Goal: Information Seeking & Learning: Learn about a topic

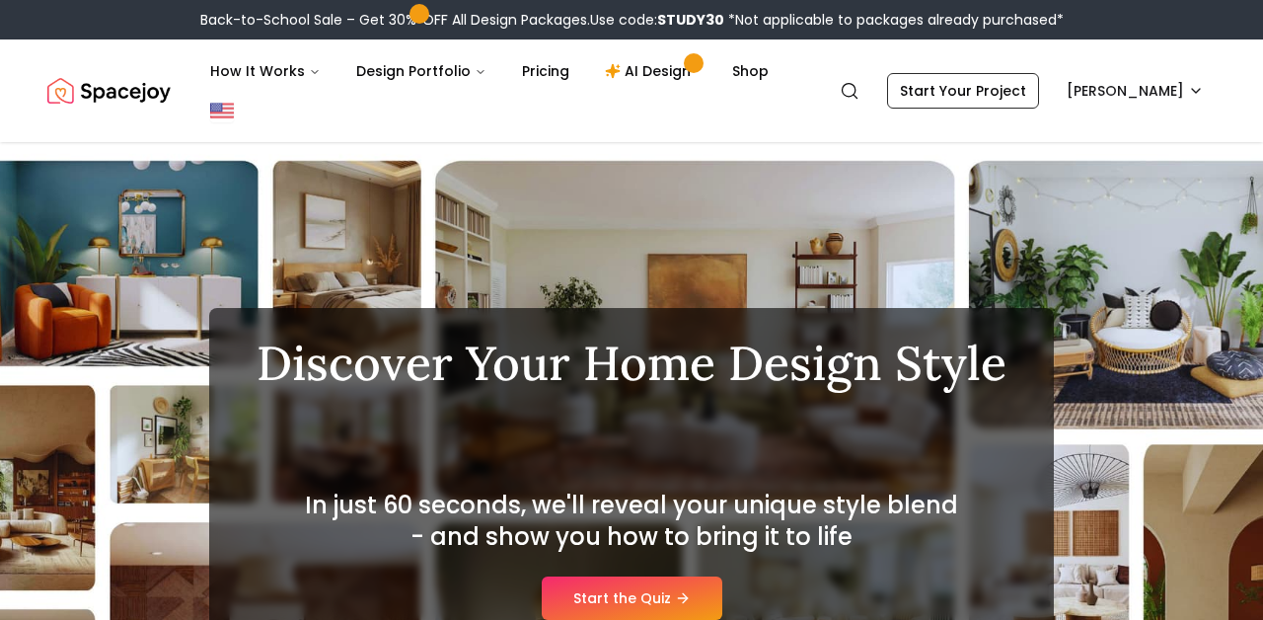
click at [140, 96] on img "Spacejoy" at bounding box center [108, 90] width 123 height 39
click at [62, 83] on img "Spacejoy" at bounding box center [108, 90] width 123 height 39
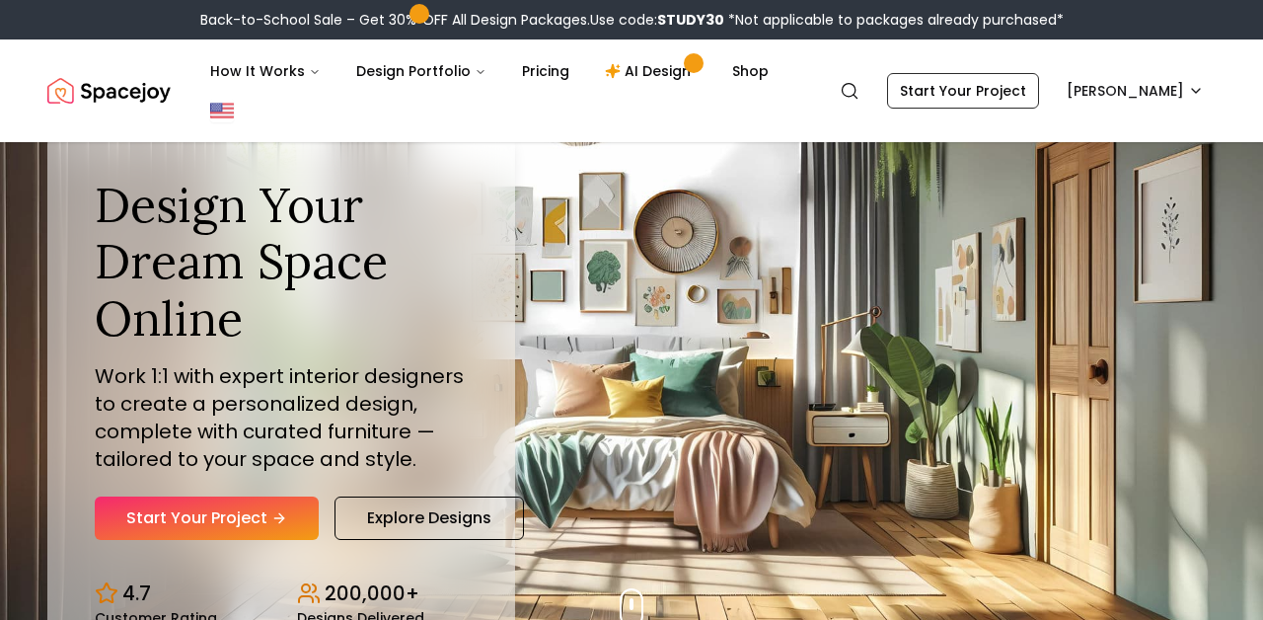
click at [830, 395] on div "Design Your Dream Space Online Work 1:1 with expert interior designers to creat…" at bounding box center [631, 400] width 1263 height 517
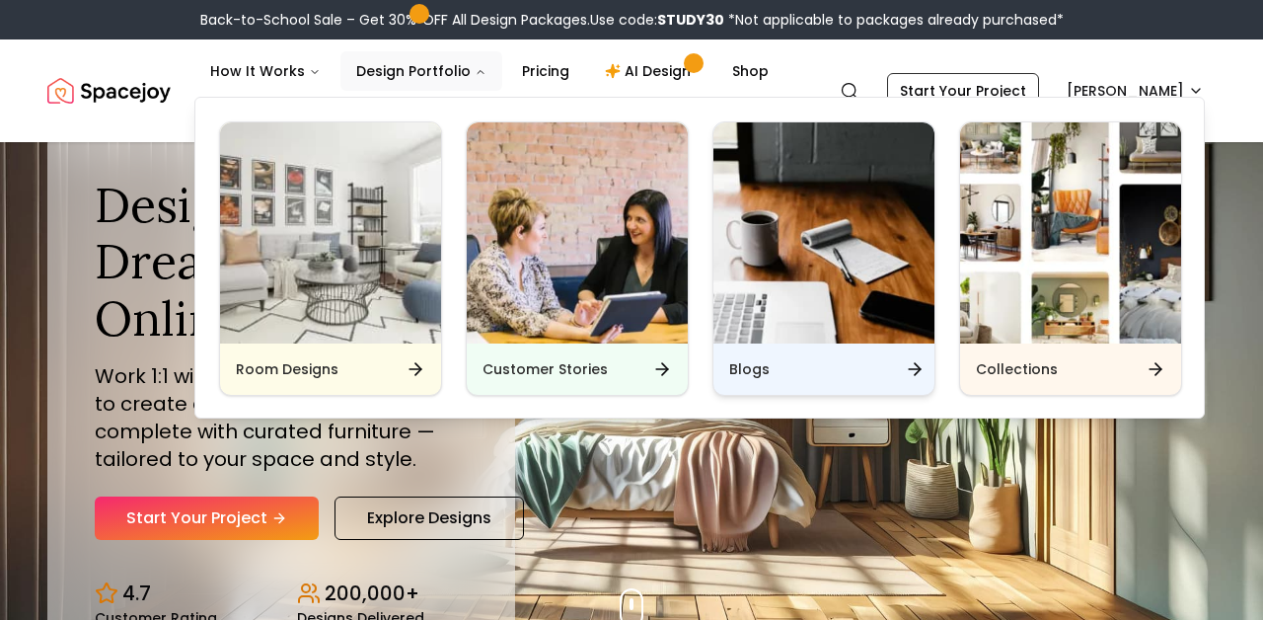
click at [850, 362] on div "Blogs" at bounding box center [824, 368] width 221 height 51
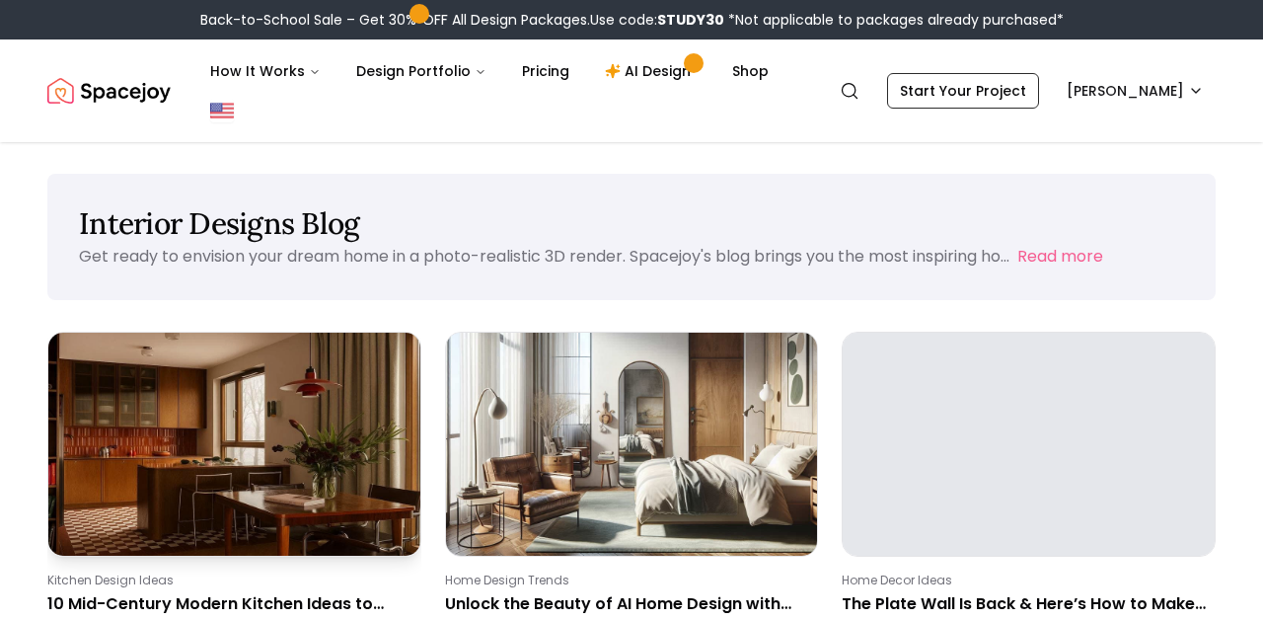
scroll to position [145, 0]
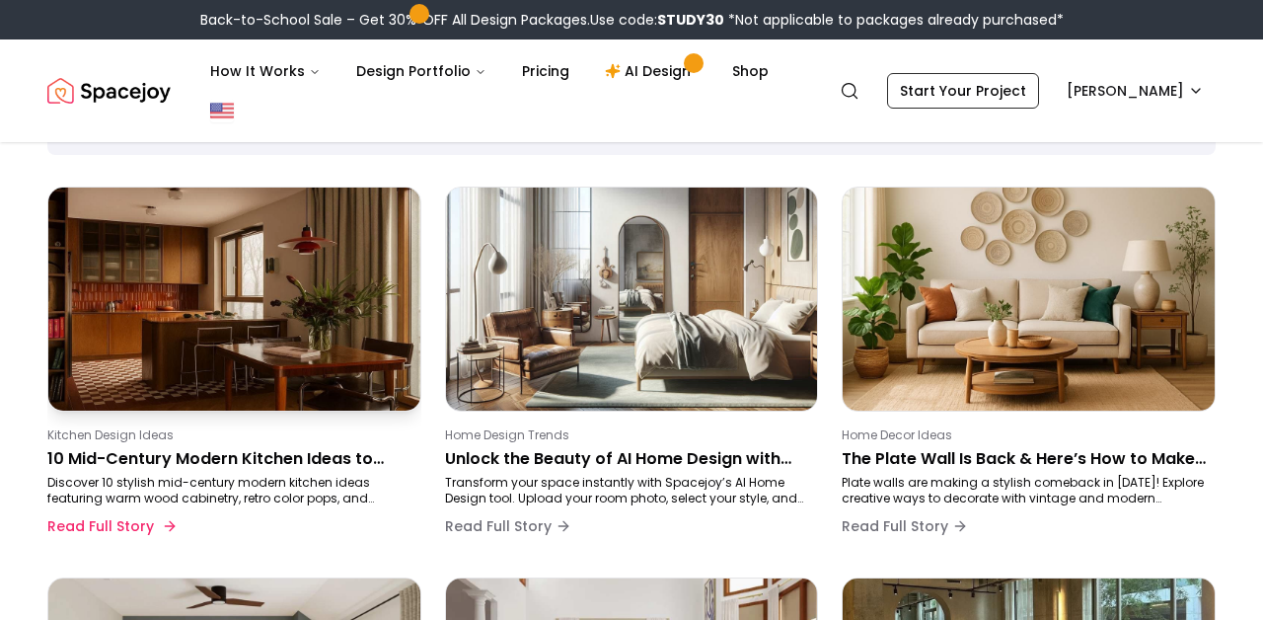
click at [165, 445] on div "Kitchen Design Ideas 10 Mid-Century Modern Kitchen Ideas to Inspire Your Next M…" at bounding box center [230, 486] width 366 height 118
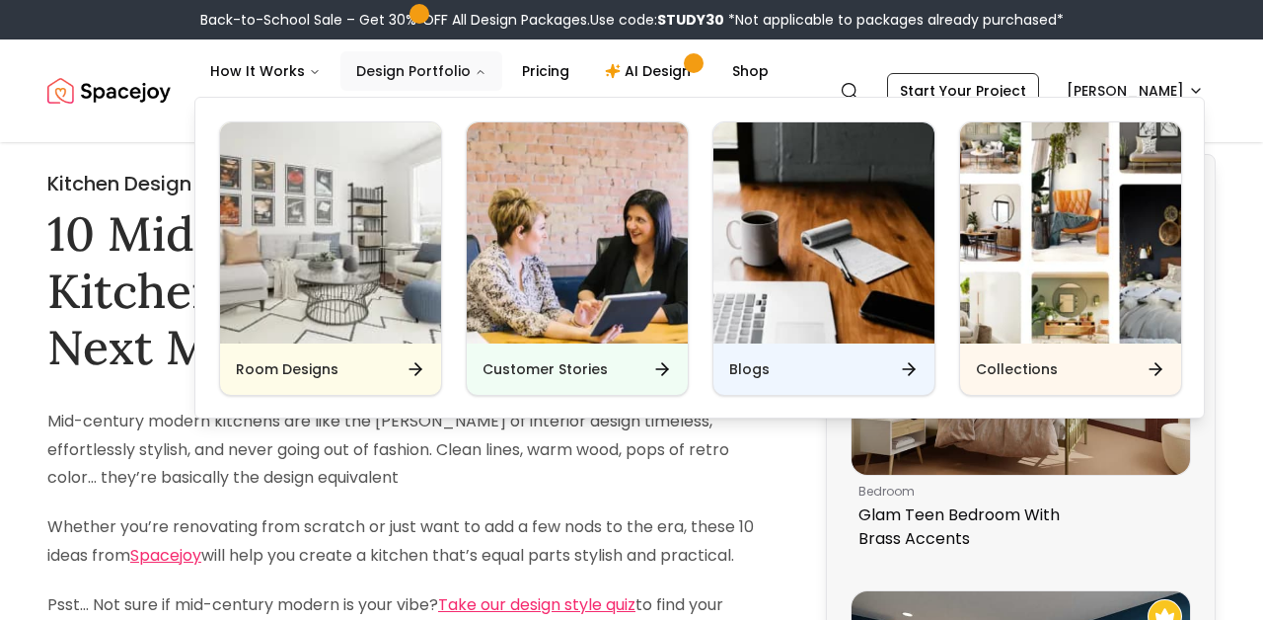
click at [431, 59] on button "Design Portfolio" at bounding box center [421, 70] width 162 height 39
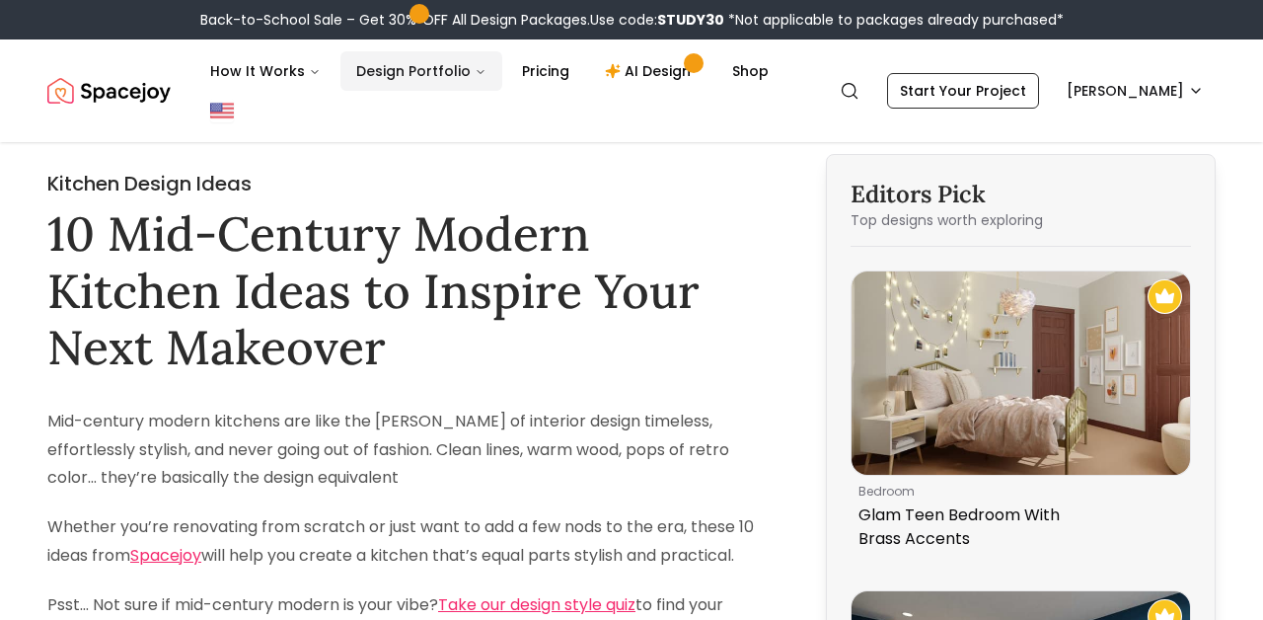
click at [431, 59] on button "Design Portfolio" at bounding box center [421, 70] width 162 height 39
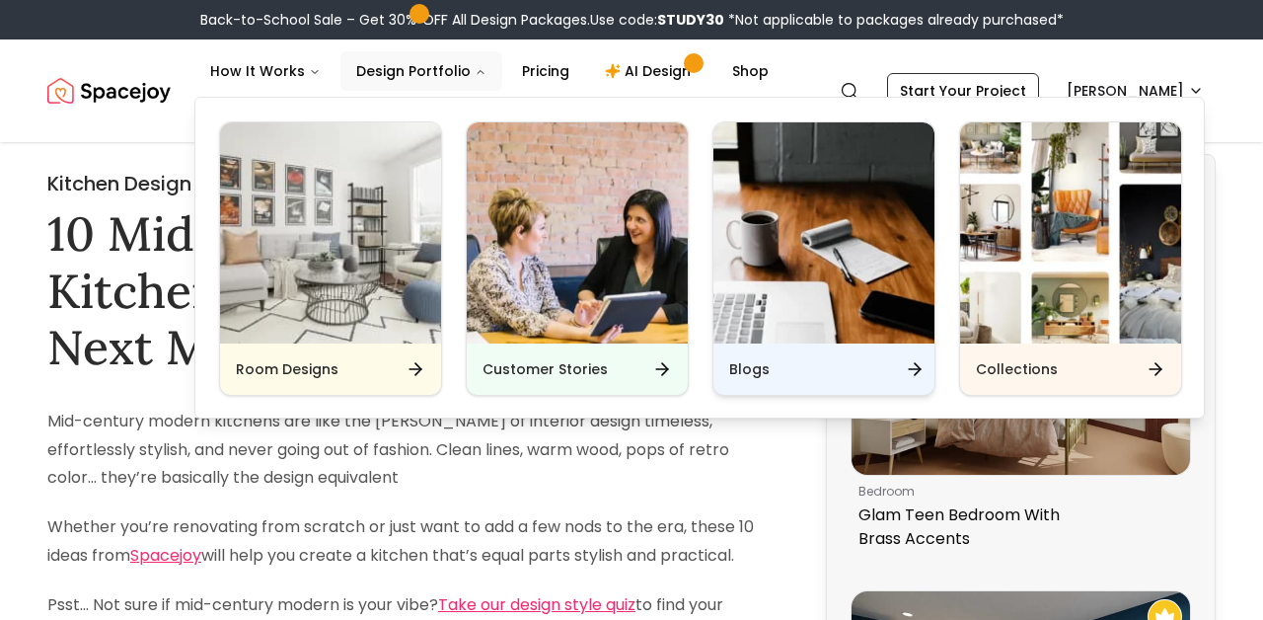
click at [843, 355] on div "Blogs" at bounding box center [824, 368] width 221 height 51
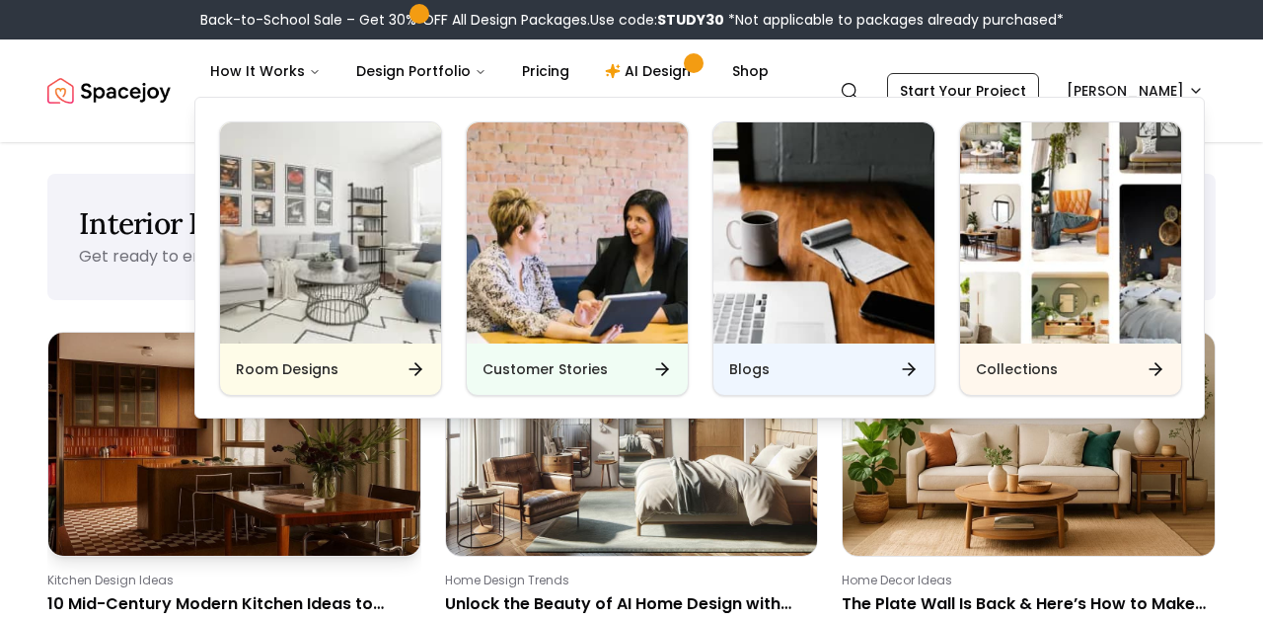
click at [296, 532] on img at bounding box center [234, 444] width 390 height 234
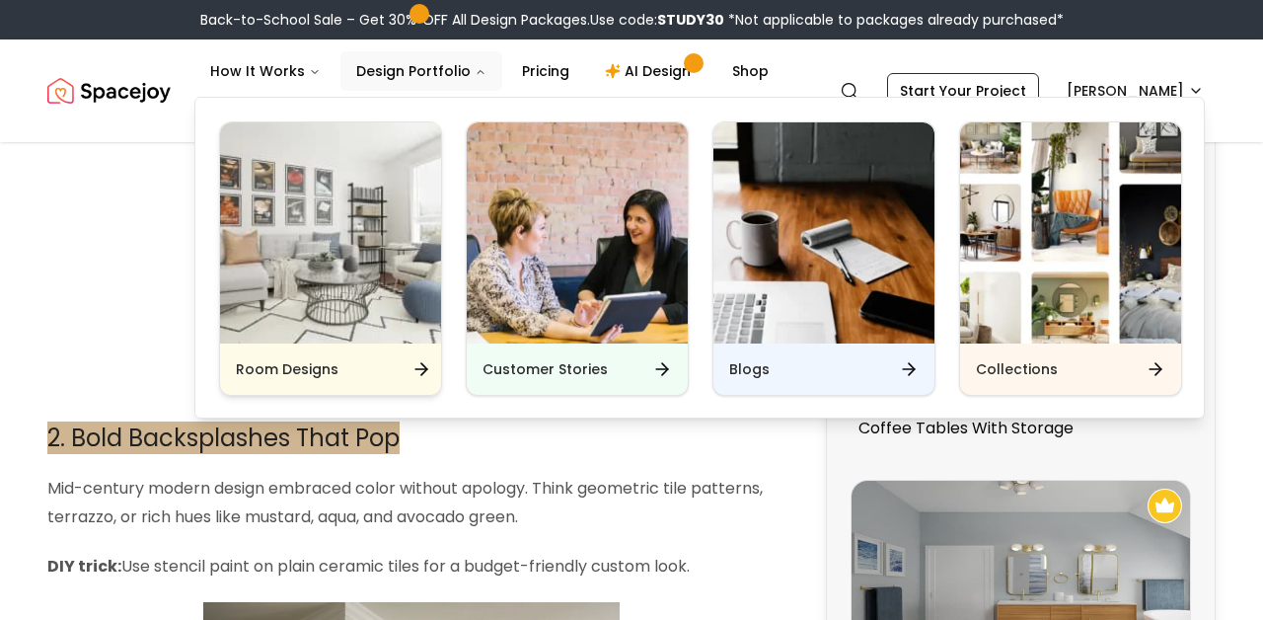
scroll to position [1036, 0]
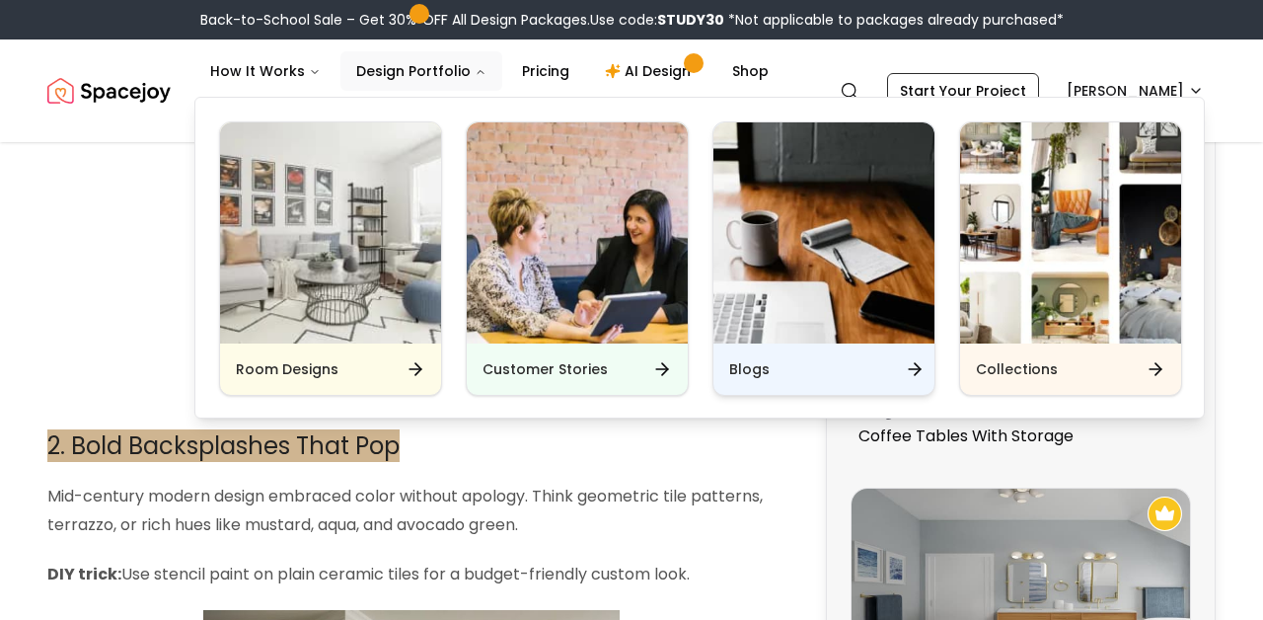
click at [755, 383] on div "Blogs" at bounding box center [824, 368] width 221 height 51
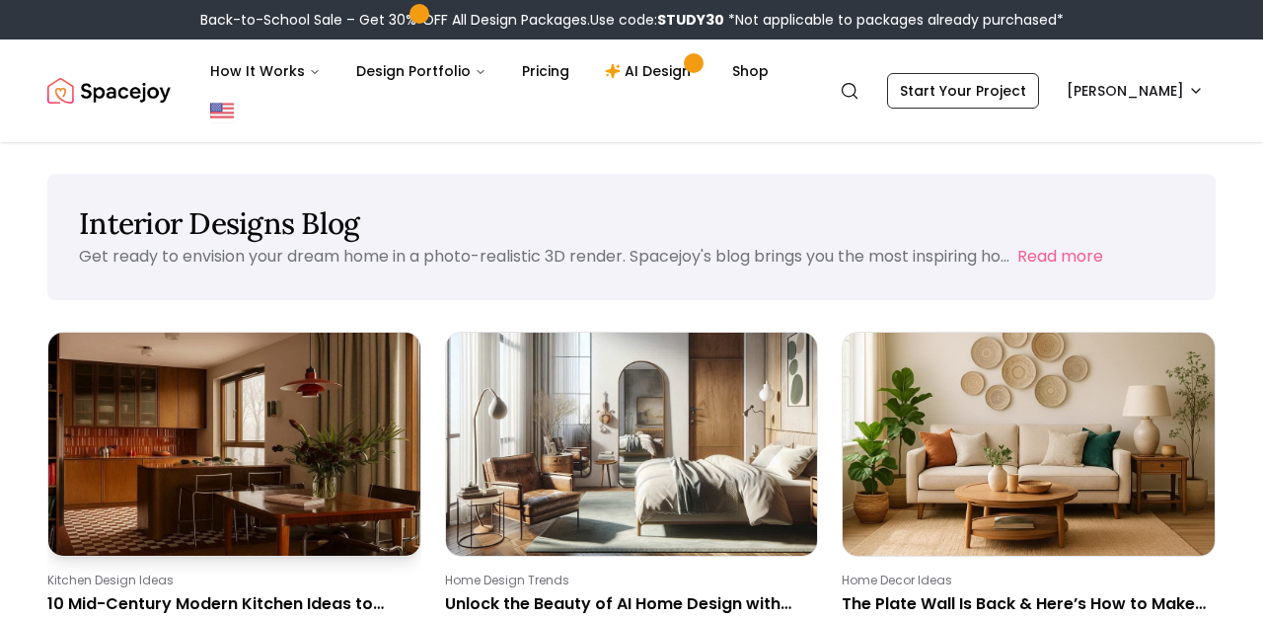
click at [345, 537] on img at bounding box center [234, 444] width 390 height 234
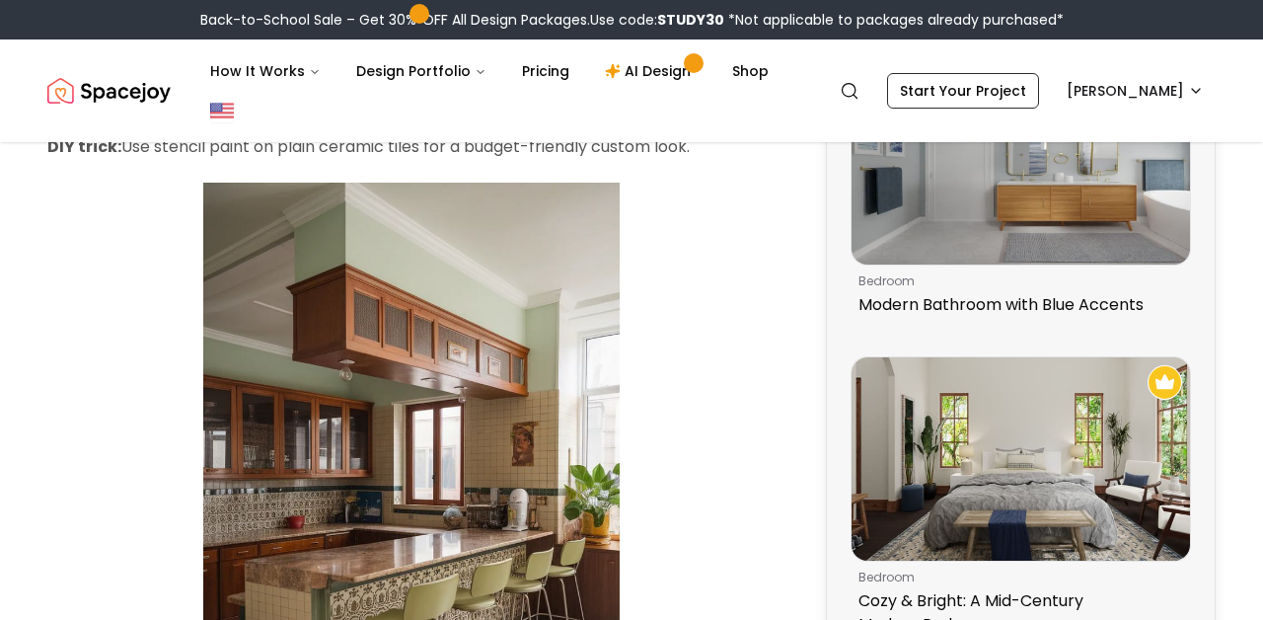
scroll to position [1481, 0]
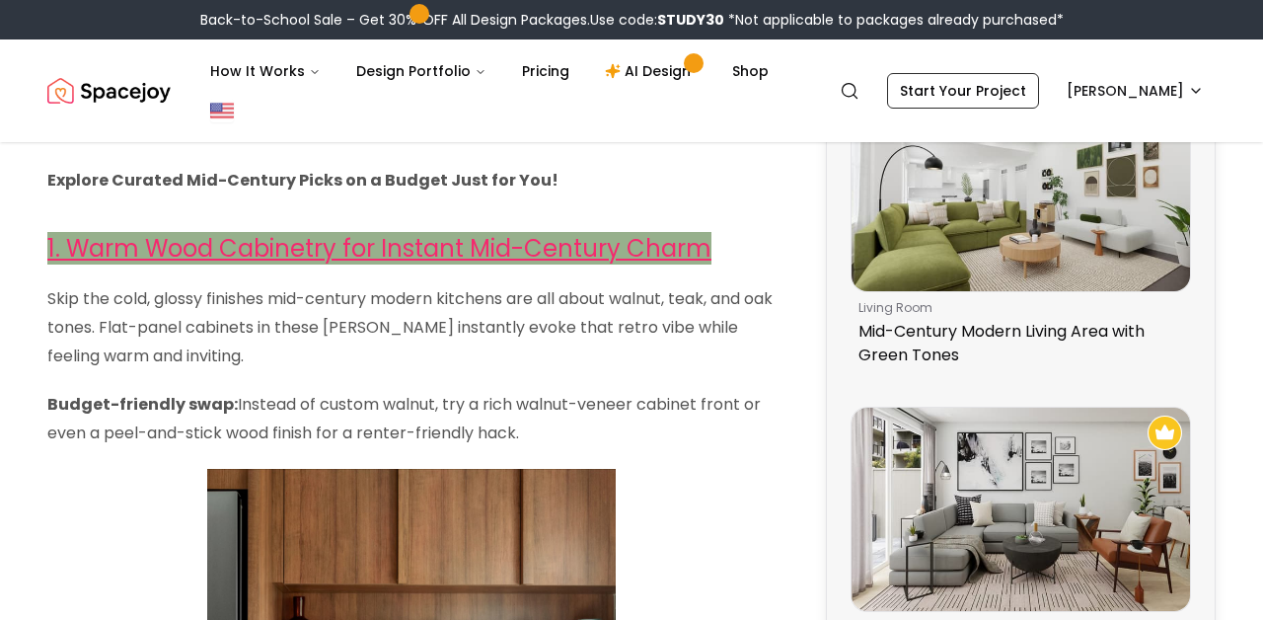
scroll to position [492, 0]
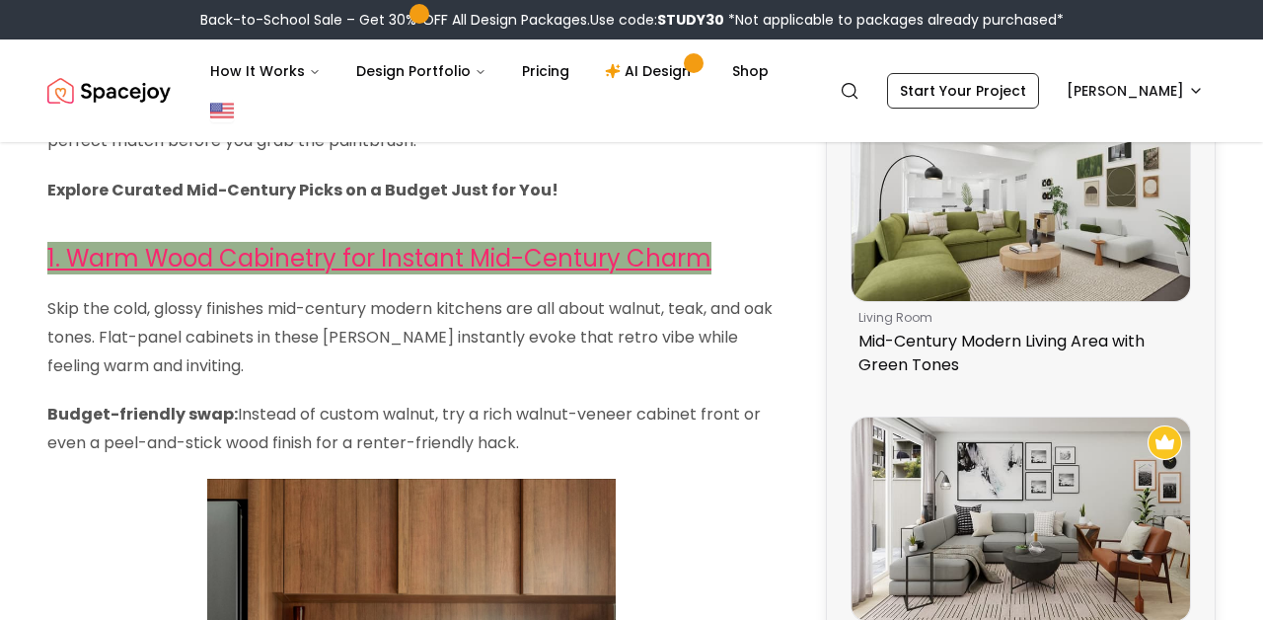
click at [659, 366] on img at bounding box center [678, 458] width 1263 height 1900
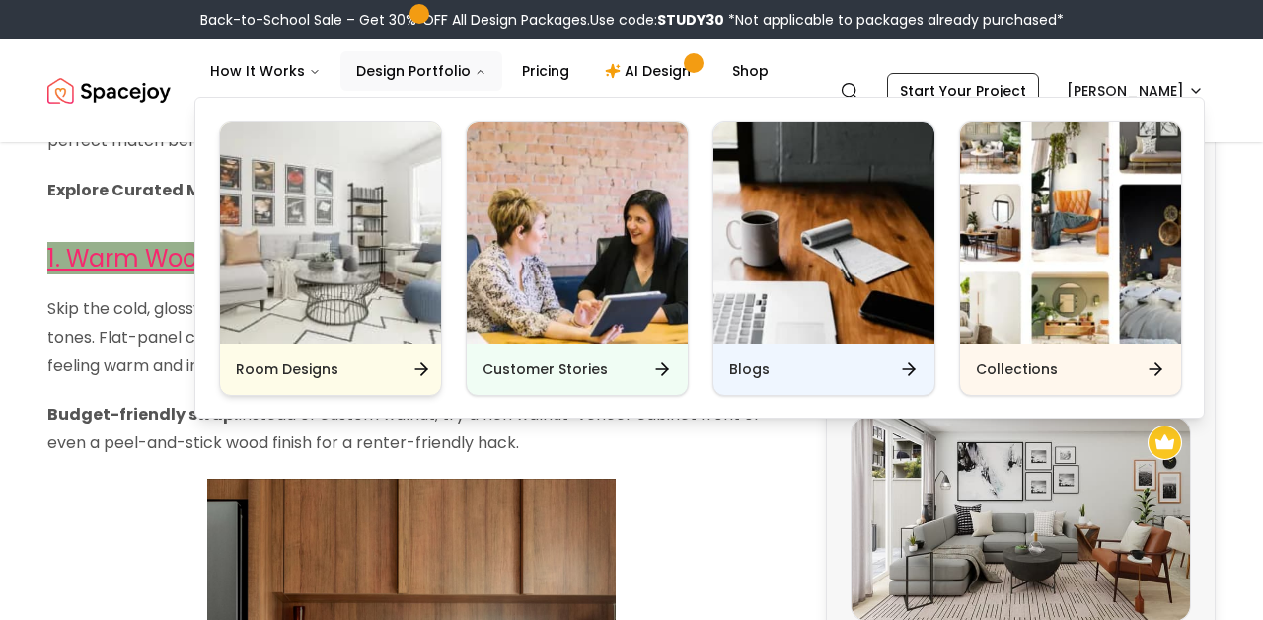
click at [416, 369] on icon "Main" at bounding box center [421, 369] width 12 height 0
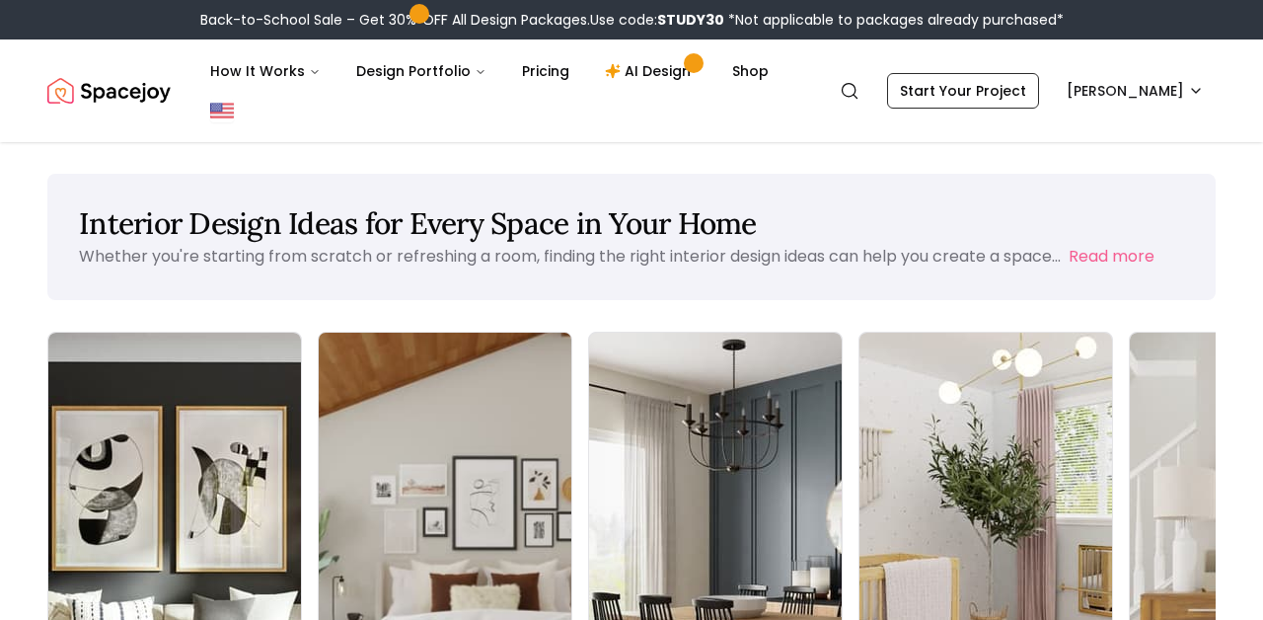
click at [399, 430] on img at bounding box center [445, 556] width 265 height 469
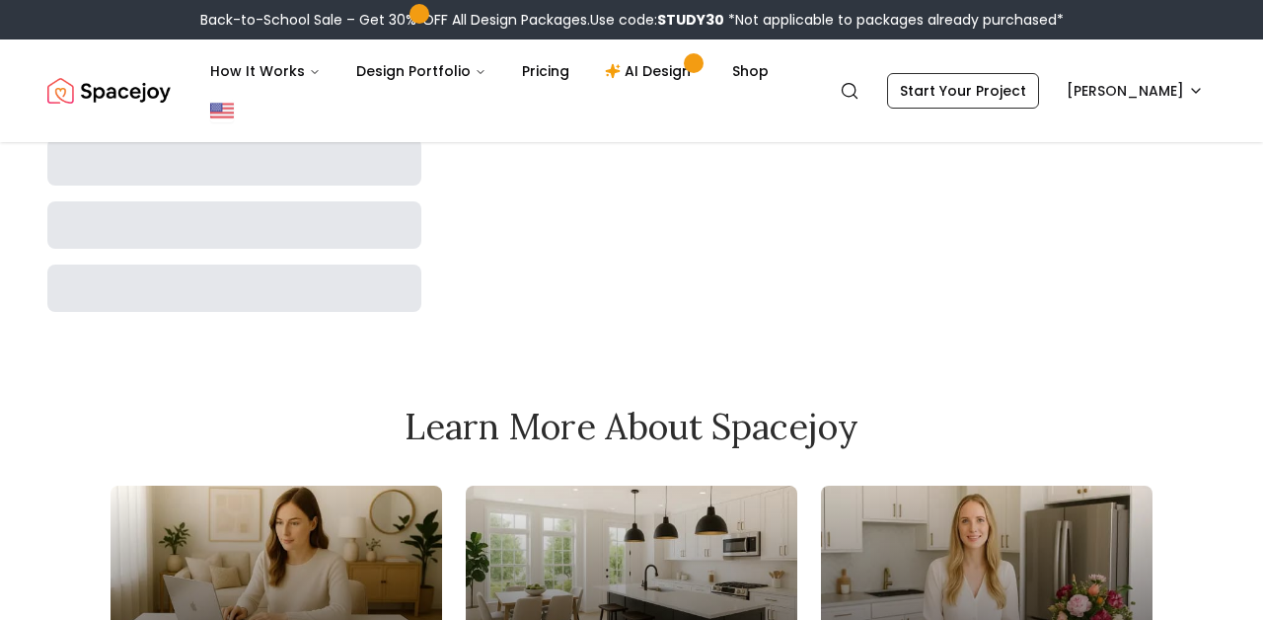
scroll to position [4116, 0]
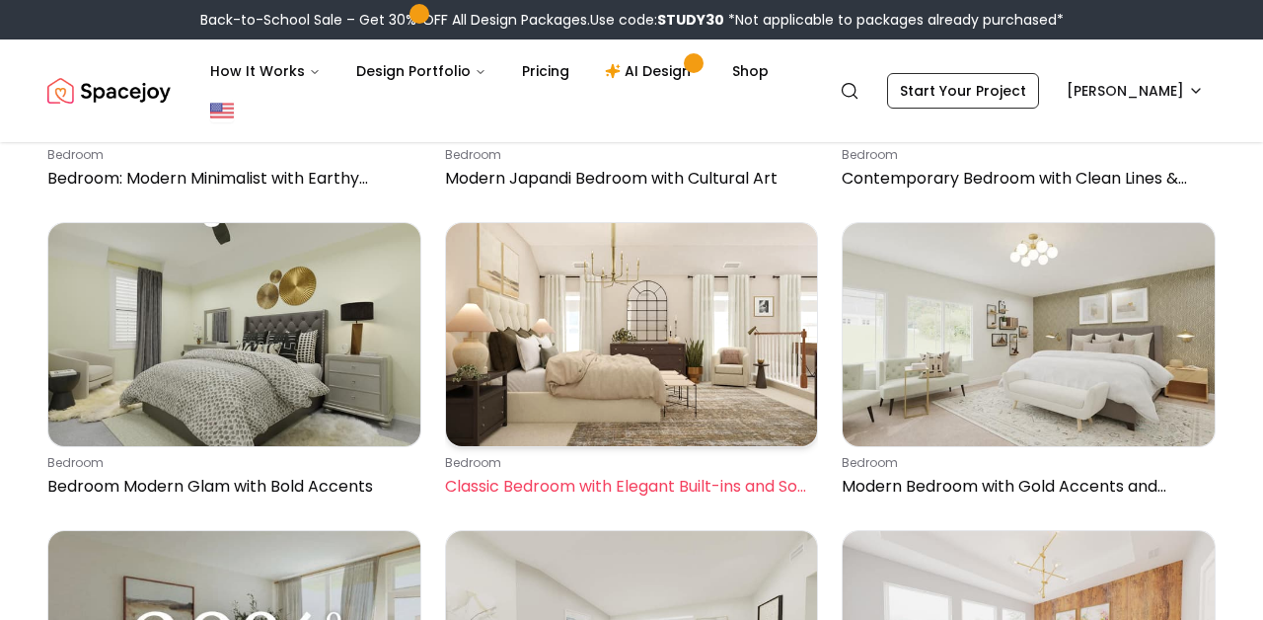
click at [624, 475] on p "Classic Bedroom with Elegant Built-ins and Soft Tones" at bounding box center [628, 487] width 366 height 24
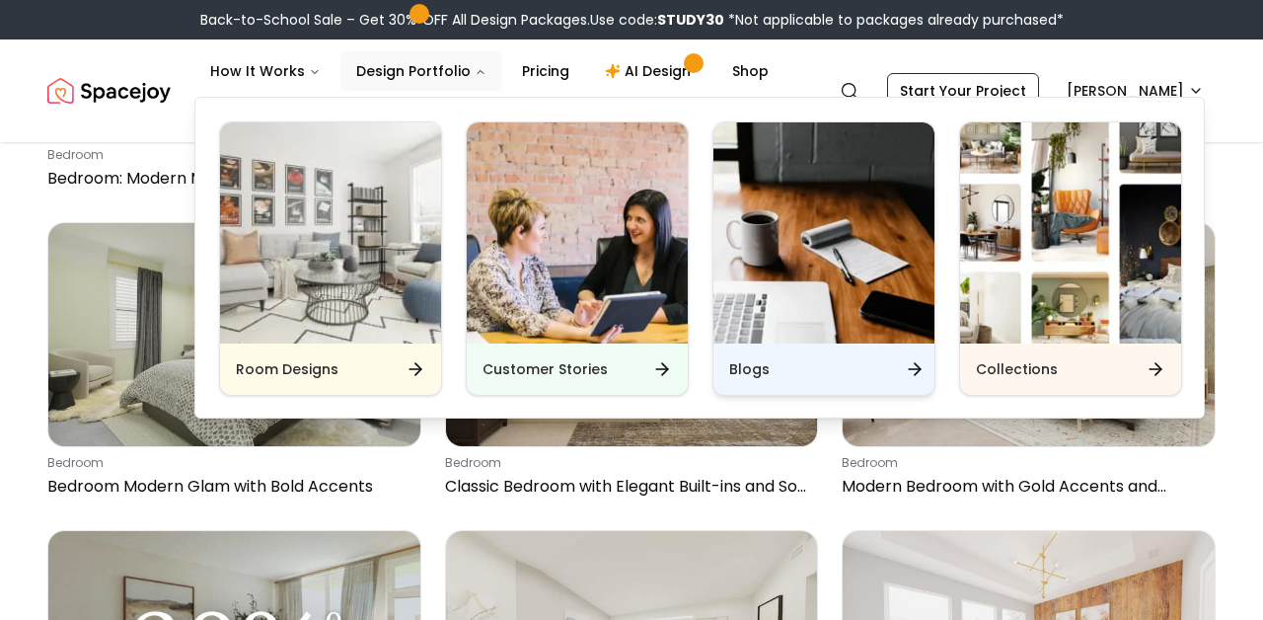
click at [756, 371] on h6 "Blogs" at bounding box center [749, 369] width 40 height 20
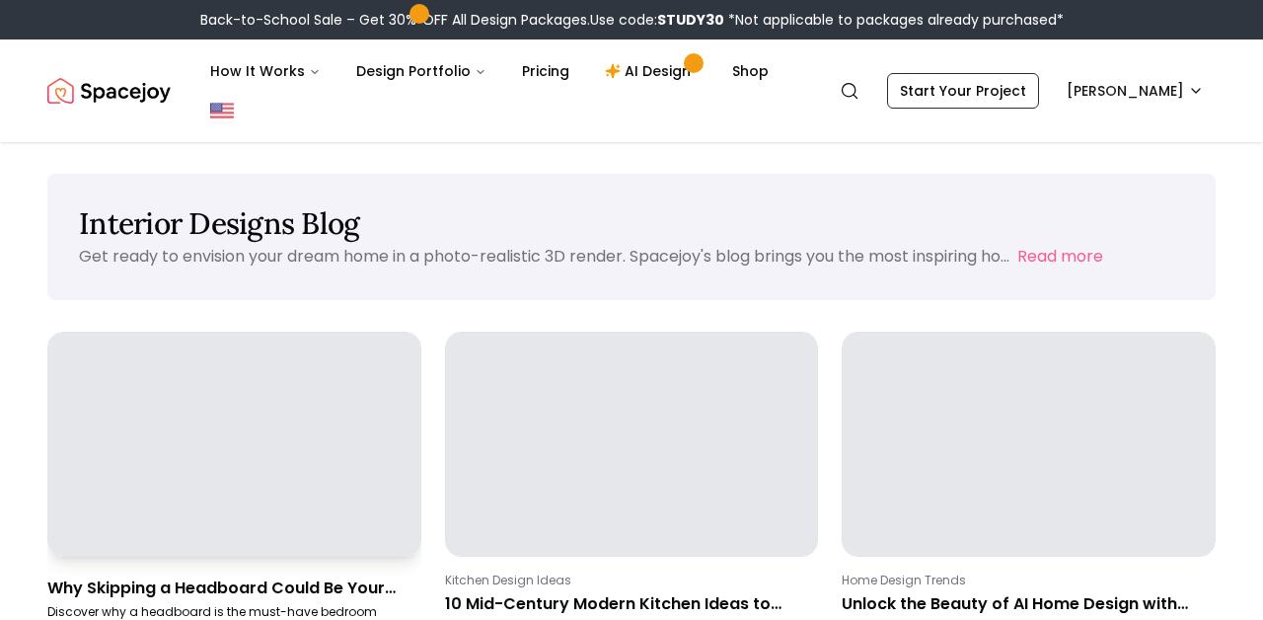
scroll to position [167, 0]
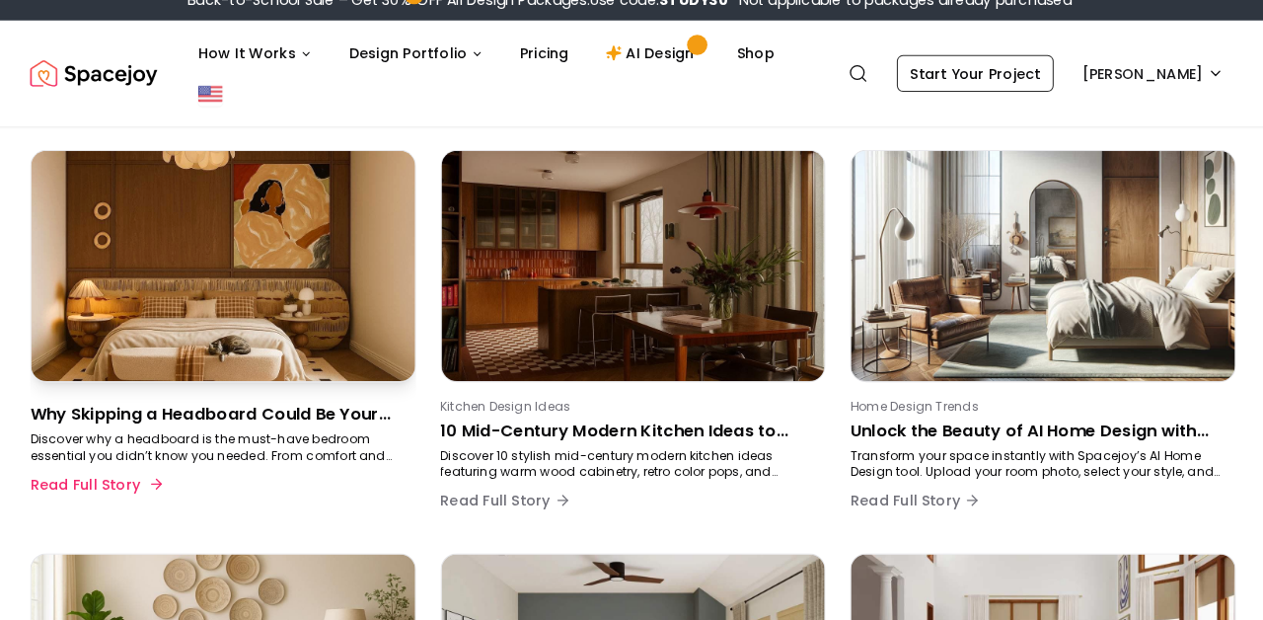
click at [295, 437] on p "Discover why a headboard is the must-have bedroom essential you didn’t know you…" at bounding box center [230, 453] width 366 height 32
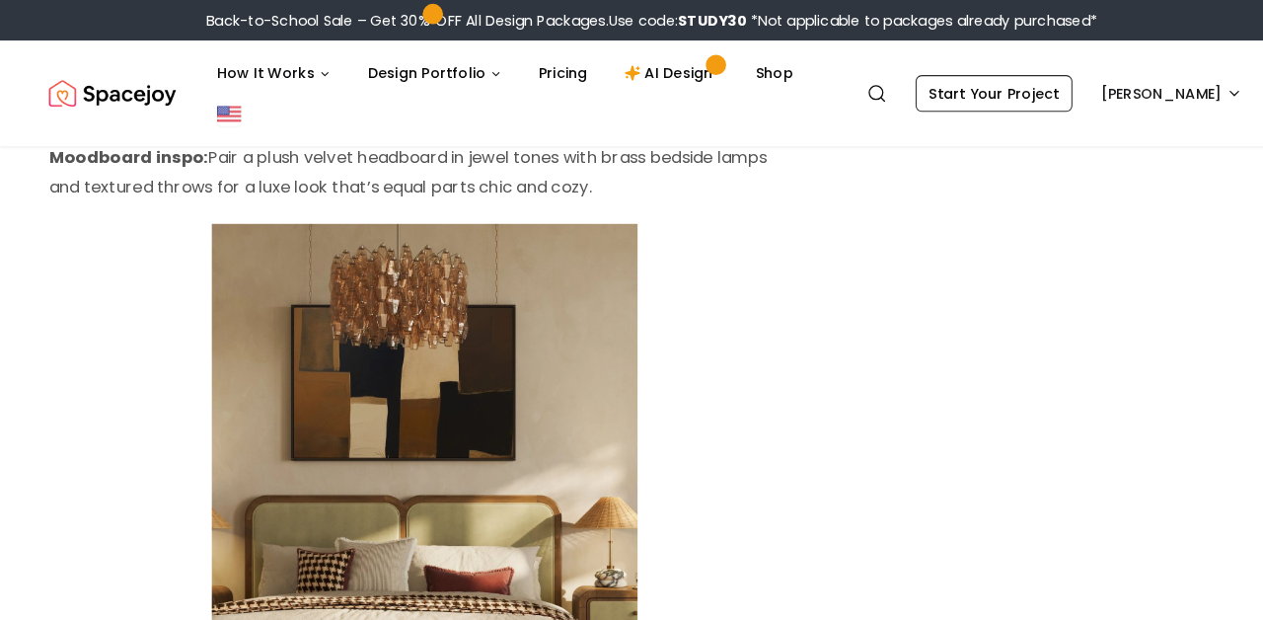
scroll to position [3712, 0]
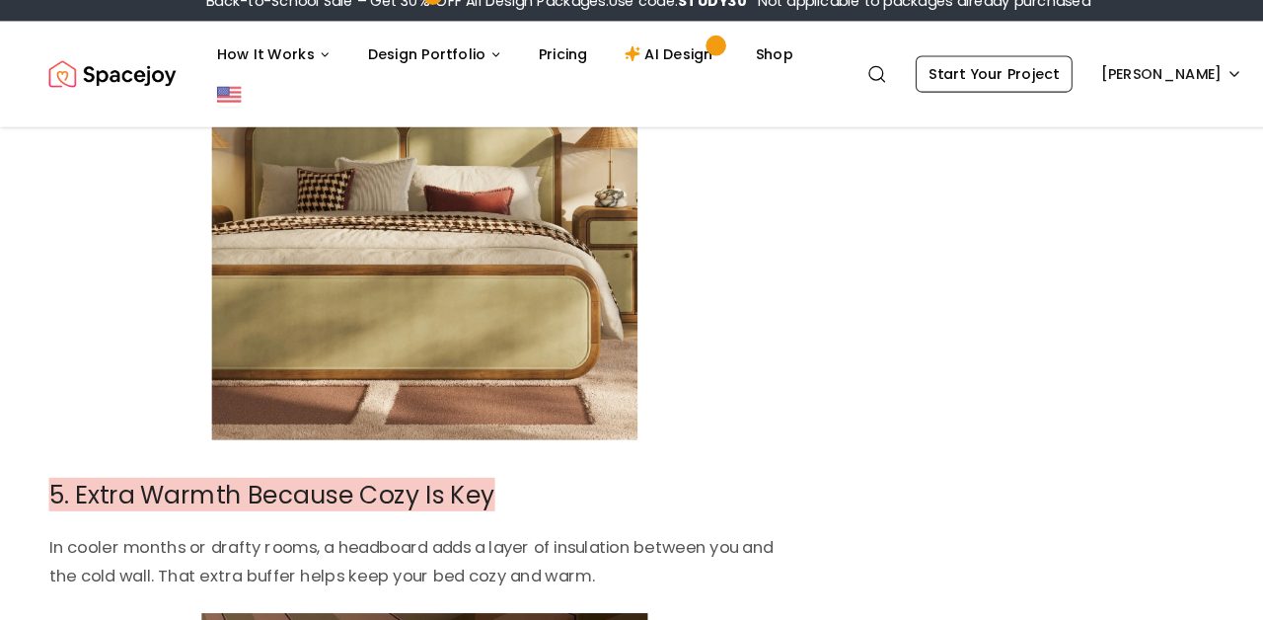
click at [295, 327] on img at bounding box center [411, 157] width 413 height 578
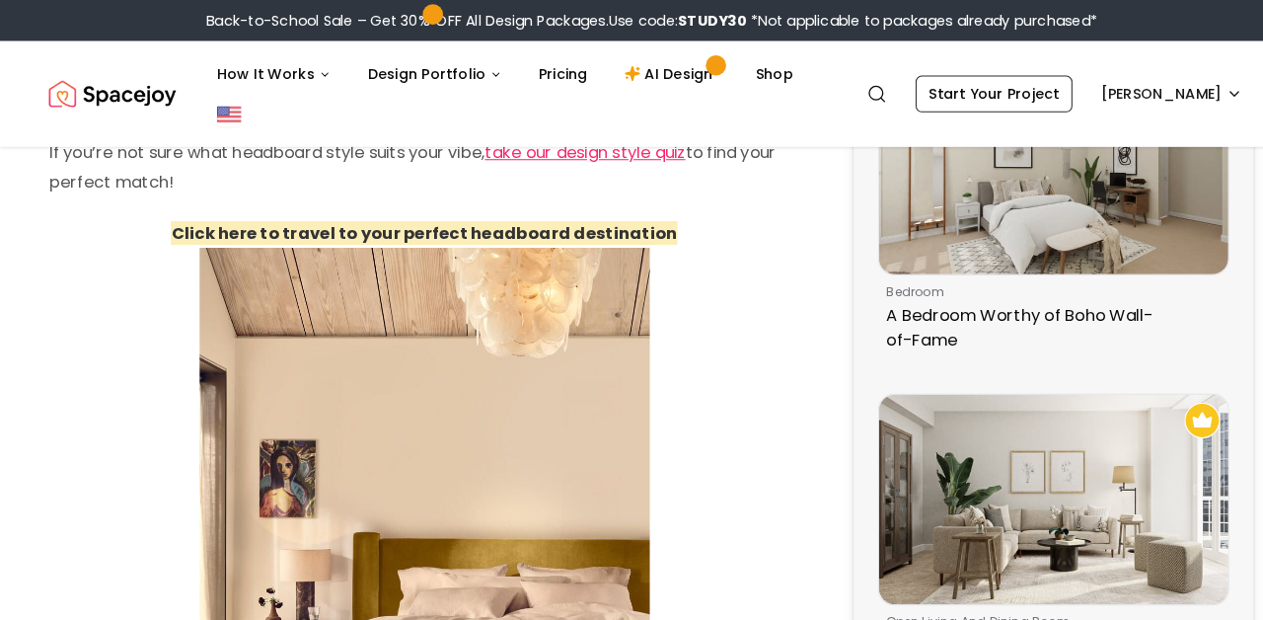
scroll to position [420, 0]
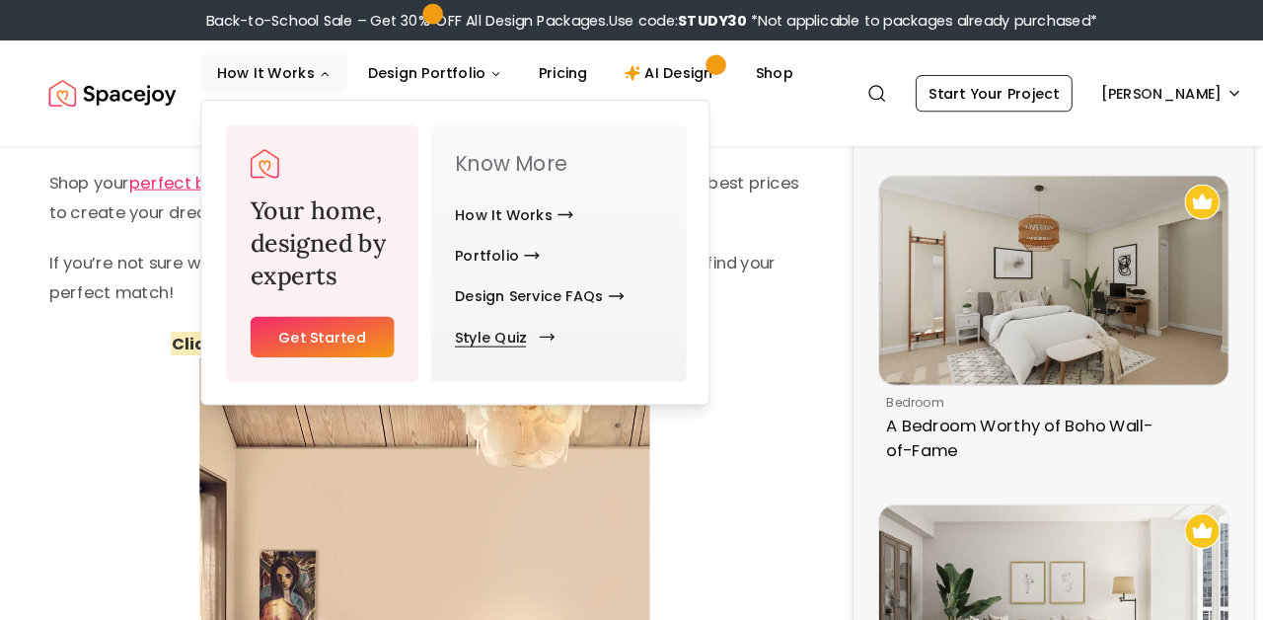
click at [464, 332] on link "Style Quiz" at bounding box center [485, 326] width 89 height 39
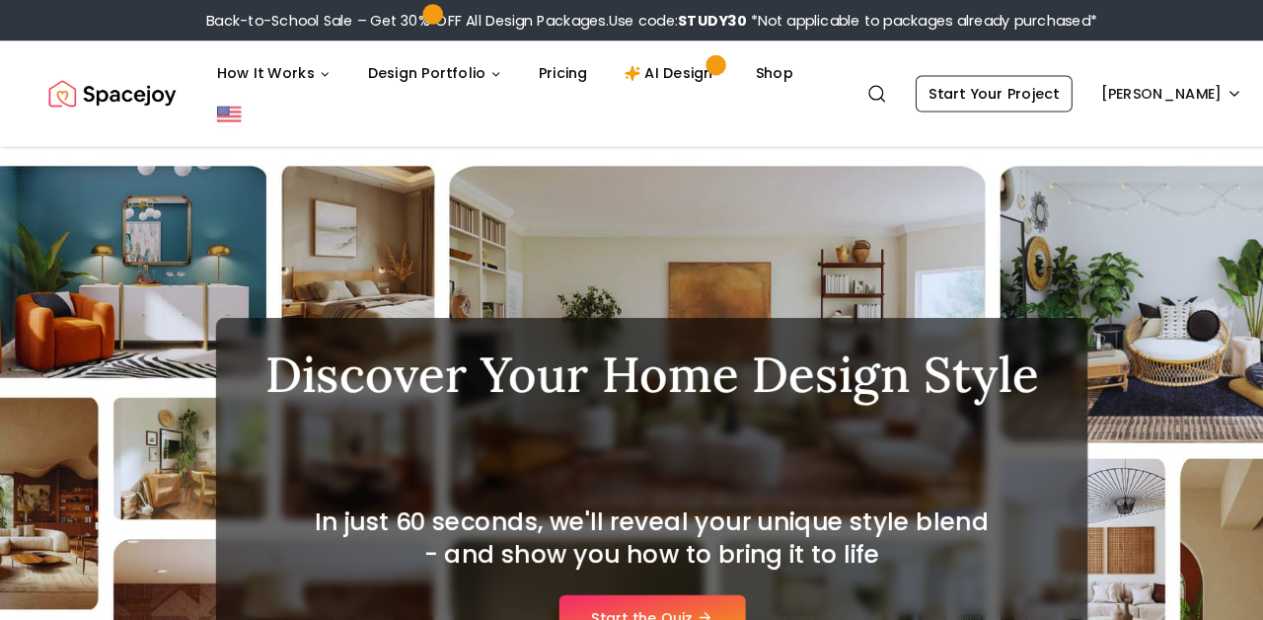
click at [529, 0] on div "Back-to-School Sale – Get 30% OFF All Design Packages. Use code: STUDY30 *Not a…" at bounding box center [631, 19] width 1263 height 39
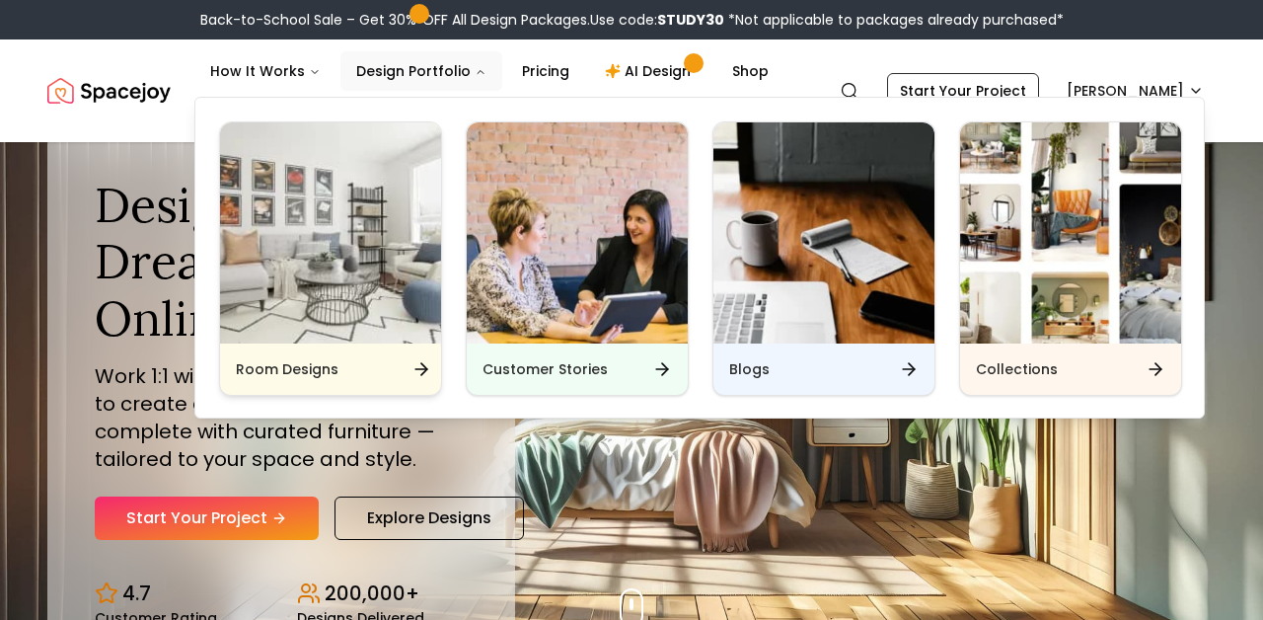
click at [371, 371] on div "Room Designs" at bounding box center [330, 368] width 221 height 51
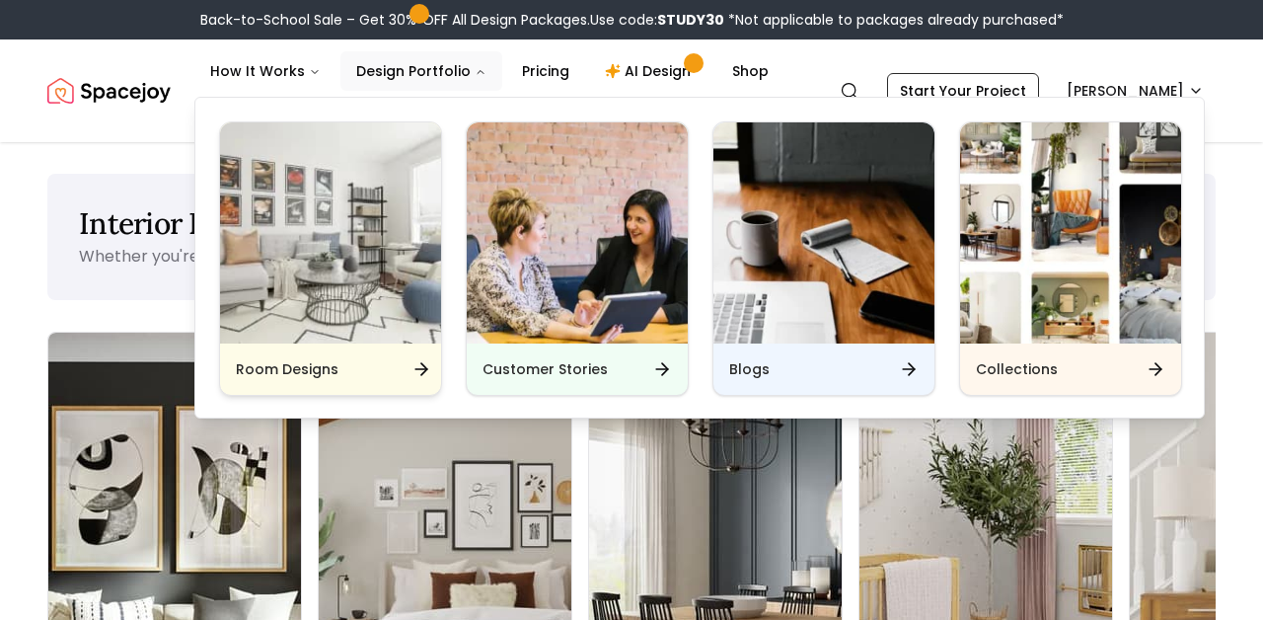
click at [371, 371] on div "Room Designs" at bounding box center [330, 368] width 221 height 51
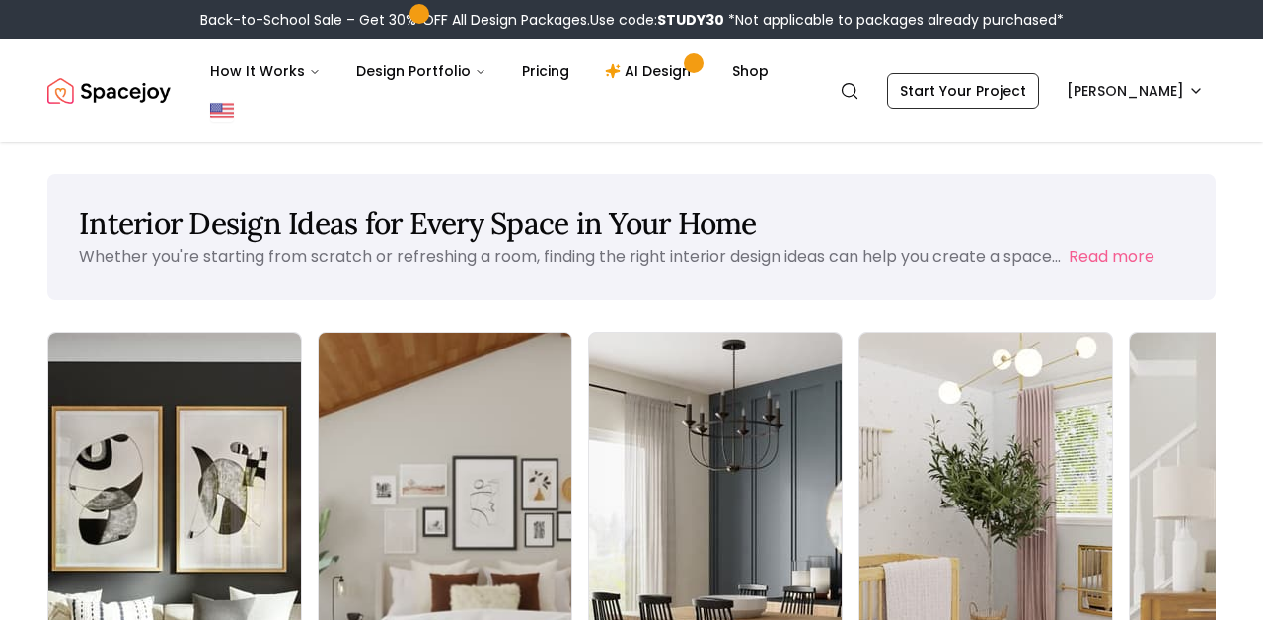
click at [371, 536] on img at bounding box center [445, 556] width 265 height 469
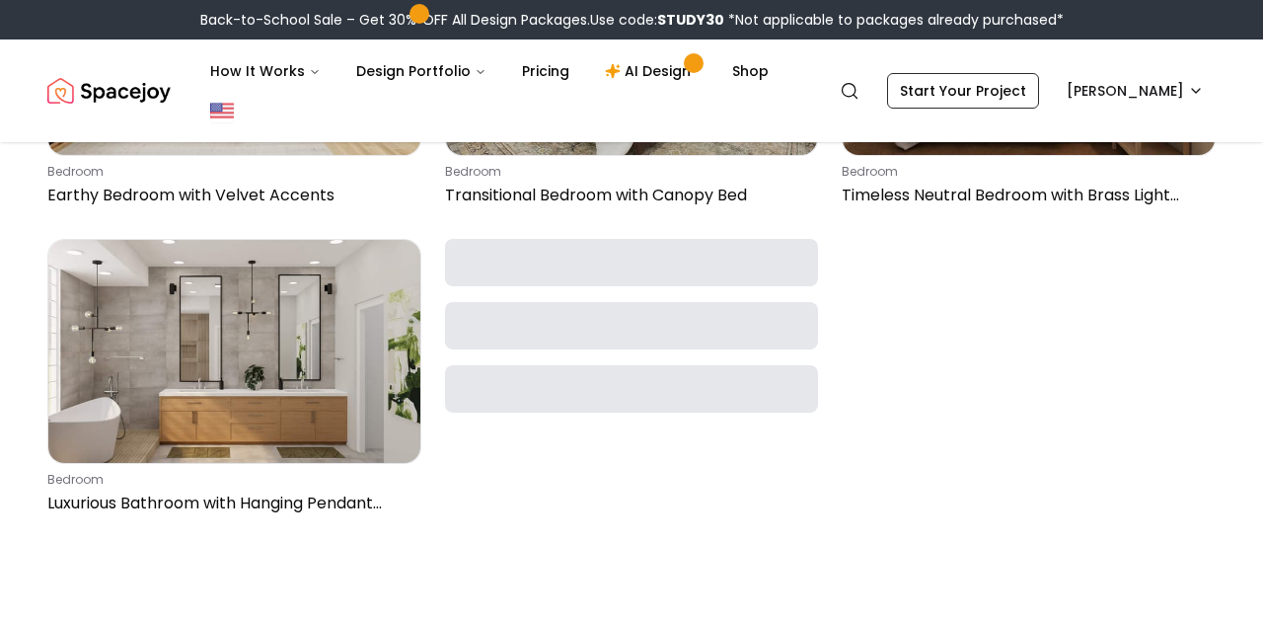
scroll to position [9311, 0]
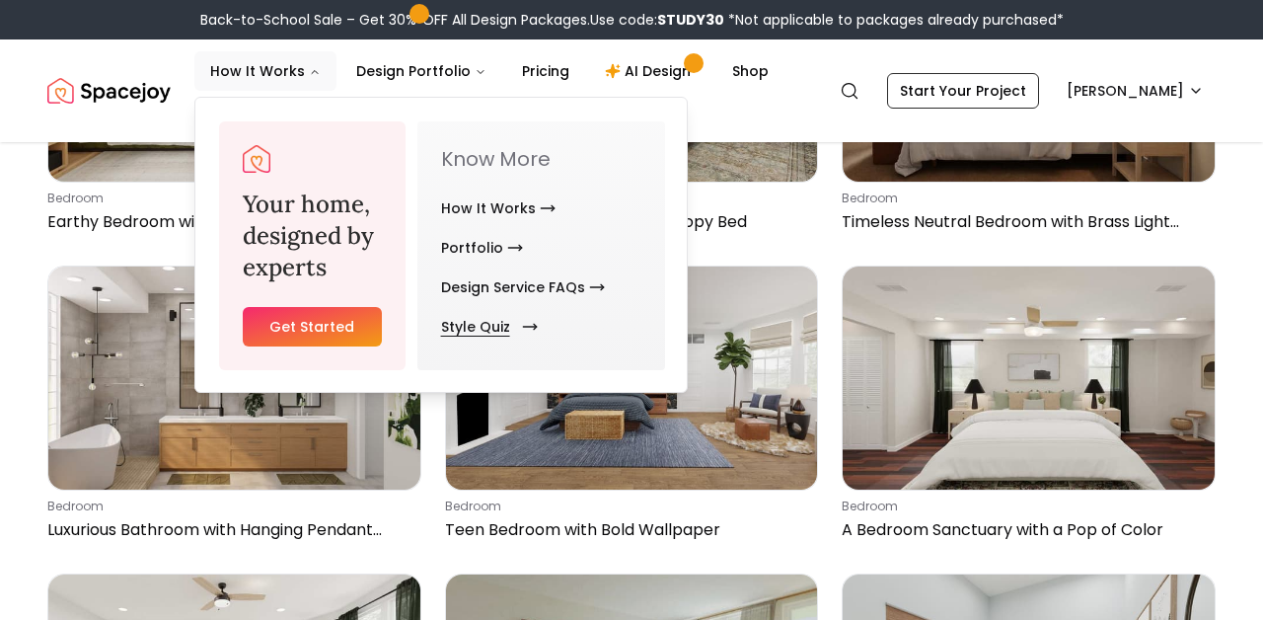
click at [488, 332] on link "Style Quiz" at bounding box center [485, 326] width 89 height 39
click at [474, 325] on link "Style Quiz" at bounding box center [485, 326] width 89 height 39
click at [477, 324] on link "Style Quiz" at bounding box center [485, 326] width 89 height 39
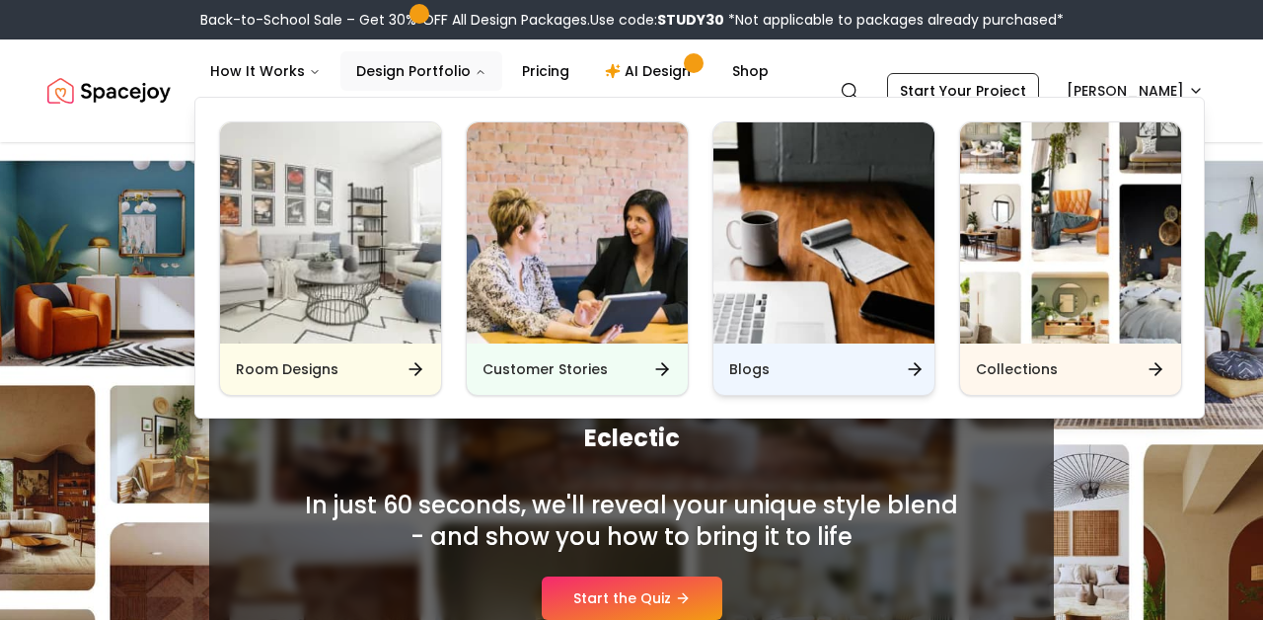
click at [735, 382] on div "Blogs" at bounding box center [824, 368] width 221 height 51
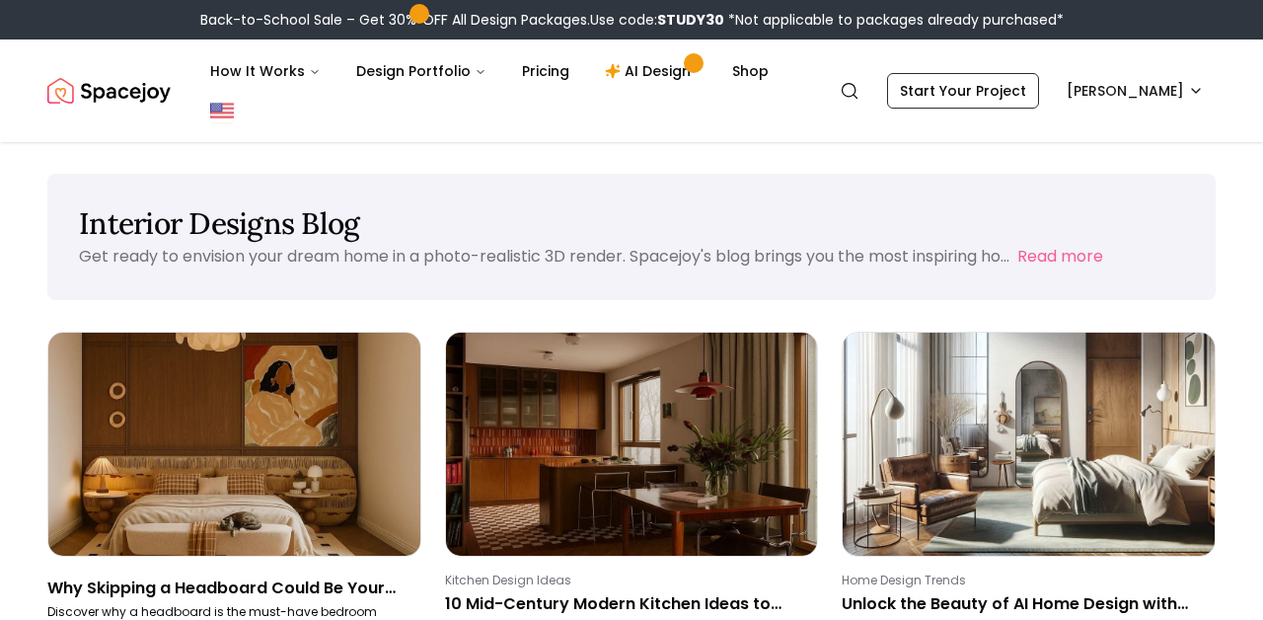
scroll to position [170, 0]
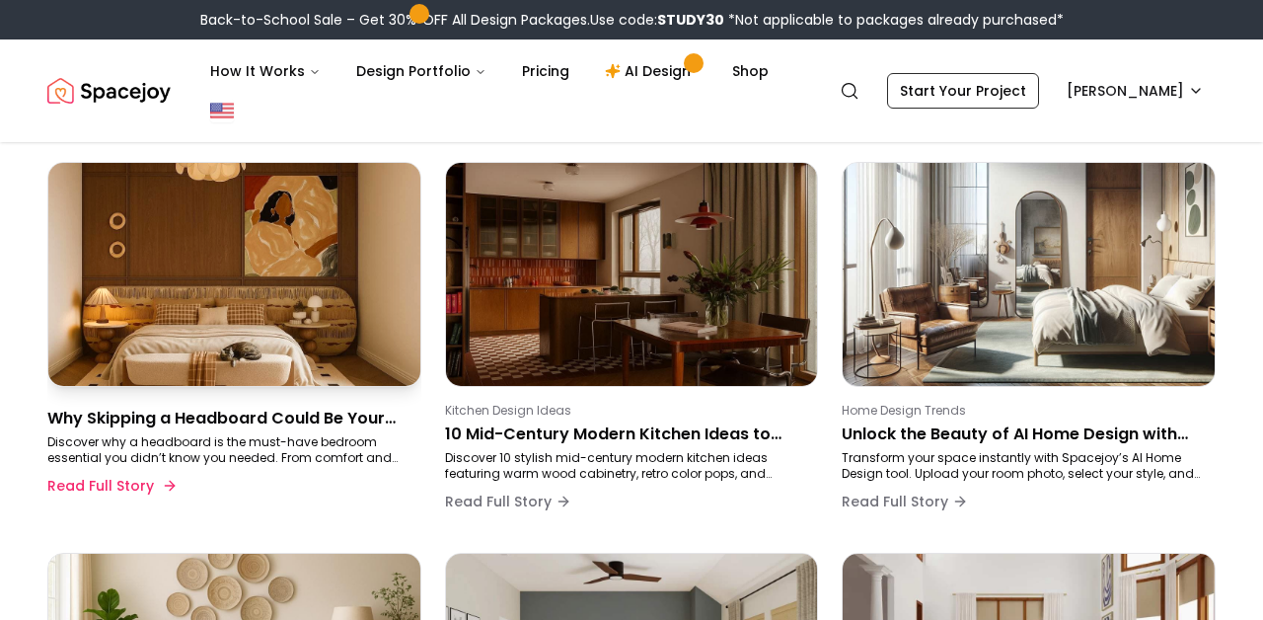
click at [161, 421] on p "Why Skipping a Headboard Could Be Your Bedroom’s Biggest Design Mistake" at bounding box center [230, 419] width 366 height 24
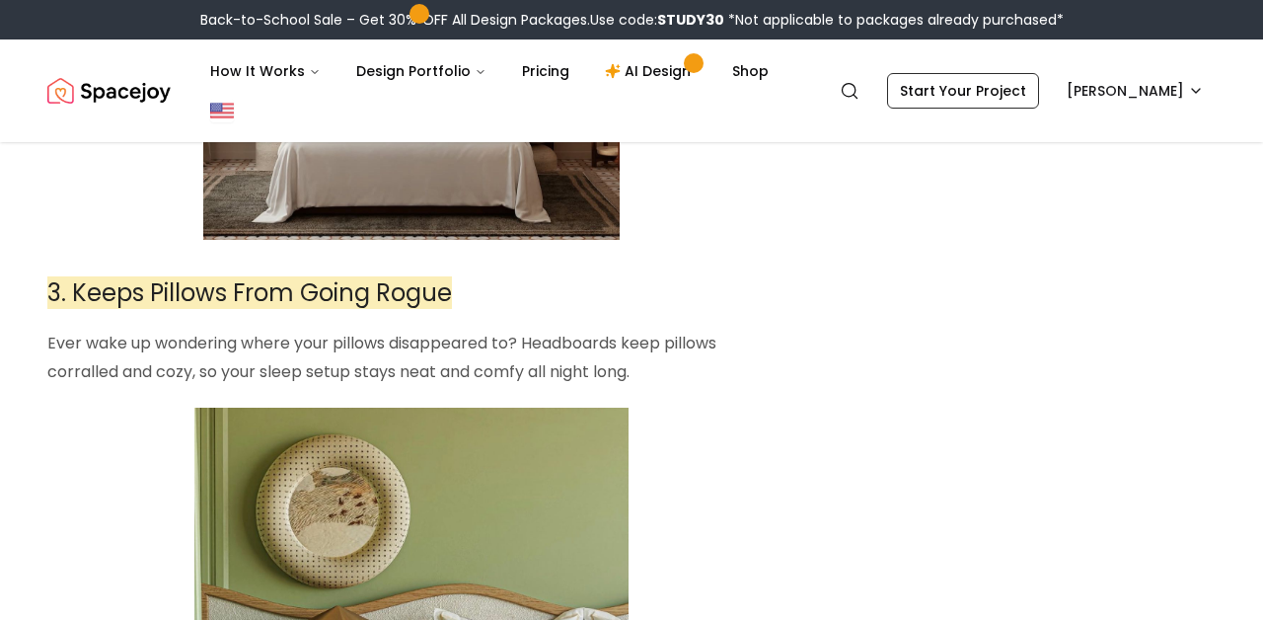
scroll to position [2898, 0]
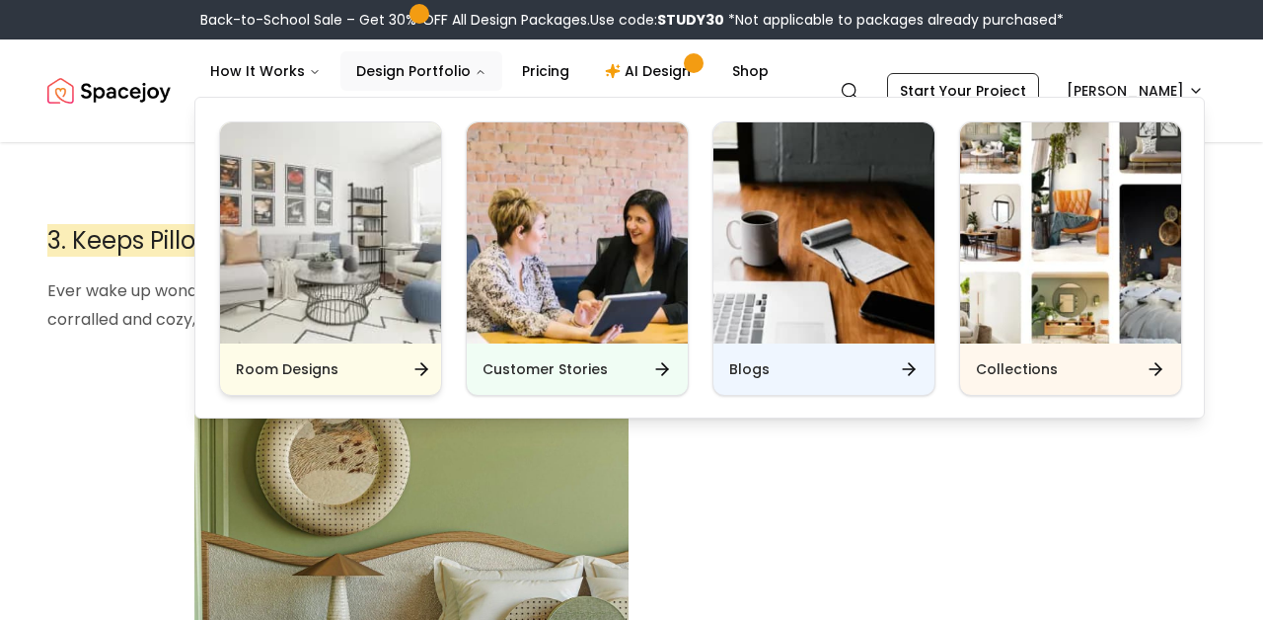
click at [415, 359] on icon "Main" at bounding box center [422, 369] width 20 height 20
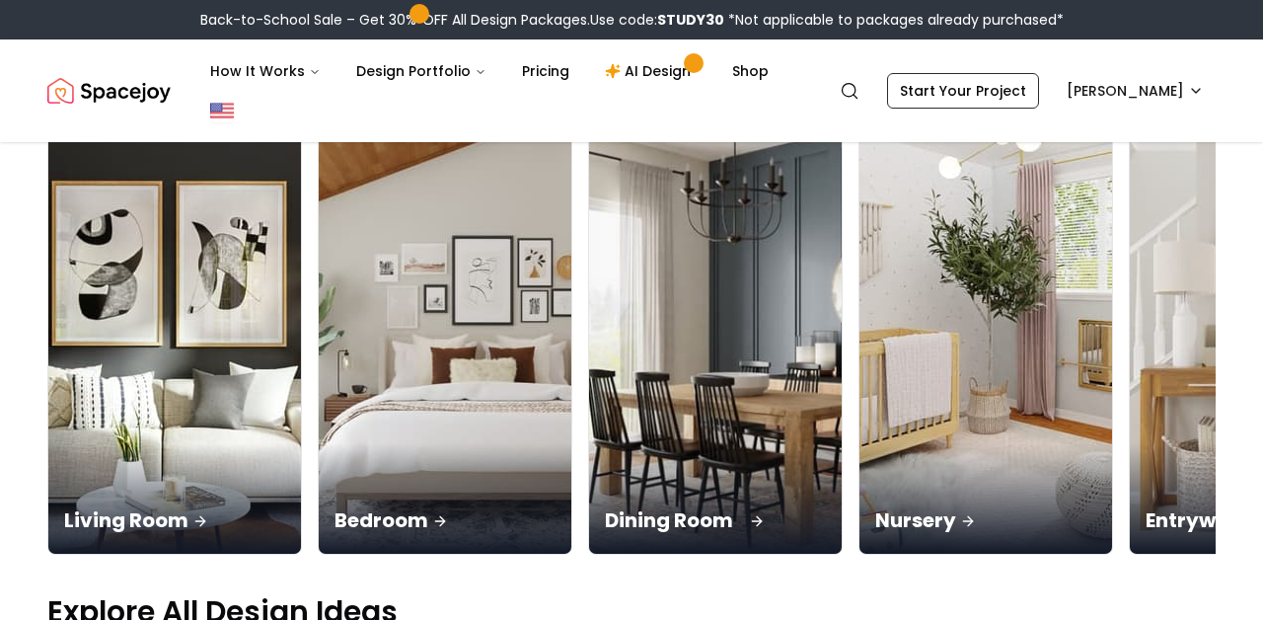
scroll to position [247, 0]
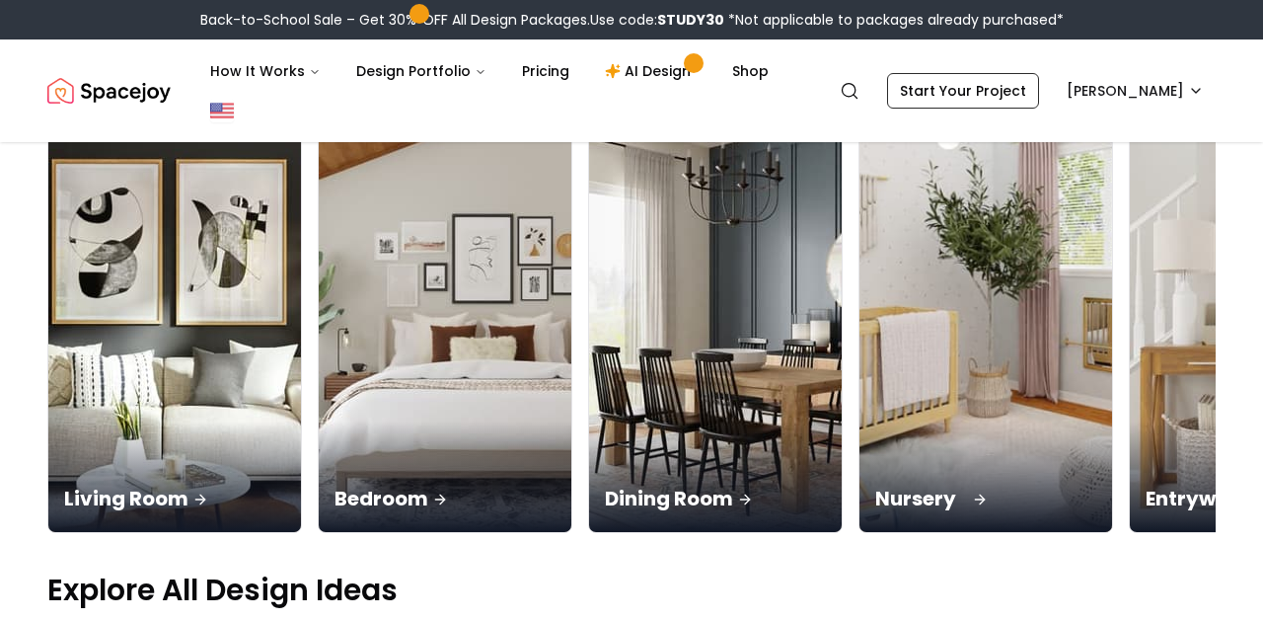
click at [993, 445] on div "Nursery" at bounding box center [986, 476] width 253 height 111
